Goal: Information Seeking & Learning: Learn about a topic

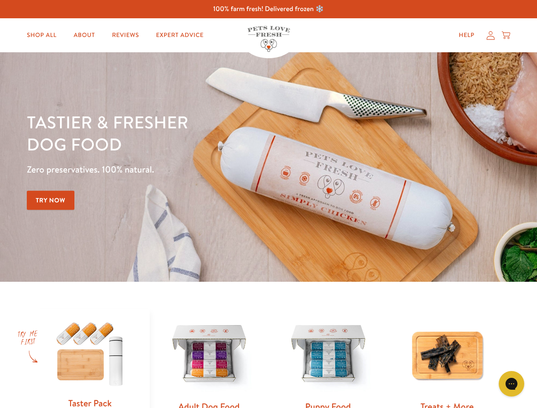
click at [268, 204] on div "Tastier & fresher dog food Zero preservatives. 100% natural. Try Now" at bounding box center [188, 167] width 322 height 112
click at [511, 384] on icon "Open gorgias live chat" at bounding box center [511, 384] width 8 height 8
